Goal: Task Accomplishment & Management: Complete application form

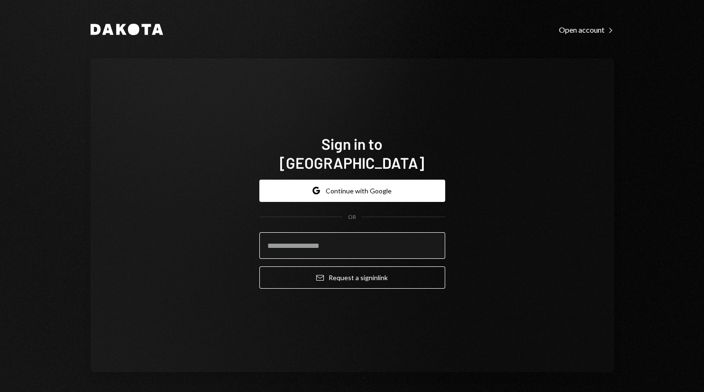
click at [313, 239] on input "email" at bounding box center [352, 245] width 186 height 27
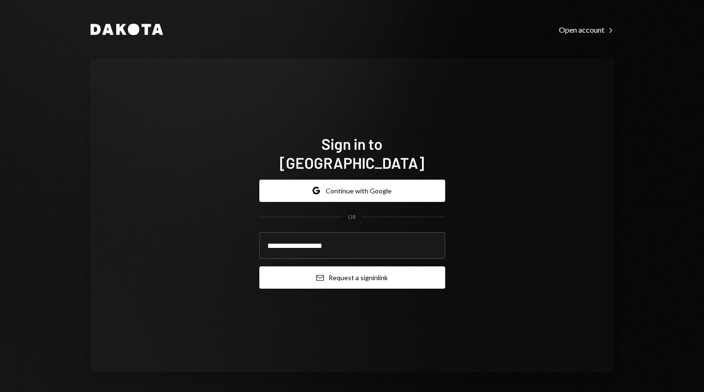
type input "**********"
click at [371, 274] on button "Email Request a sign in link" at bounding box center [352, 277] width 186 height 22
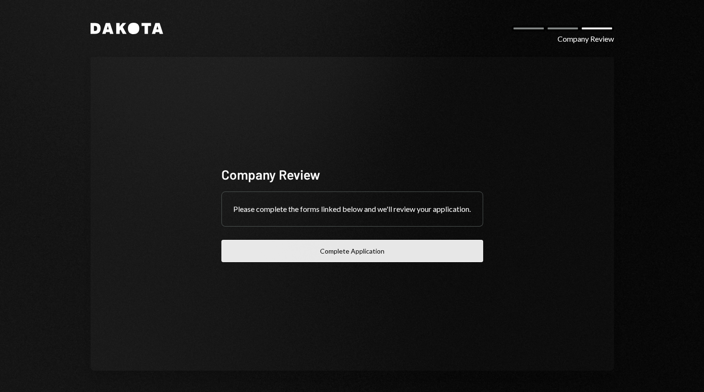
click at [352, 258] on button "Complete Application" at bounding box center [352, 251] width 262 height 22
